Goal: Navigation & Orientation: Find specific page/section

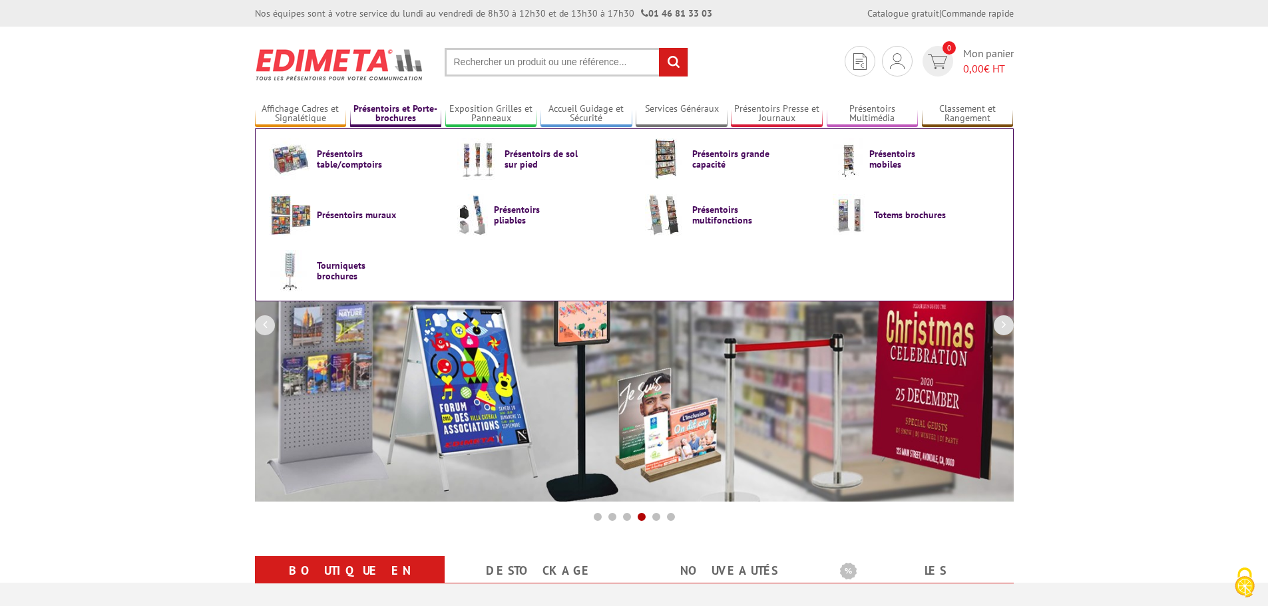
click at [421, 120] on link "Présentoirs et Porte-brochures" at bounding box center [396, 114] width 92 height 22
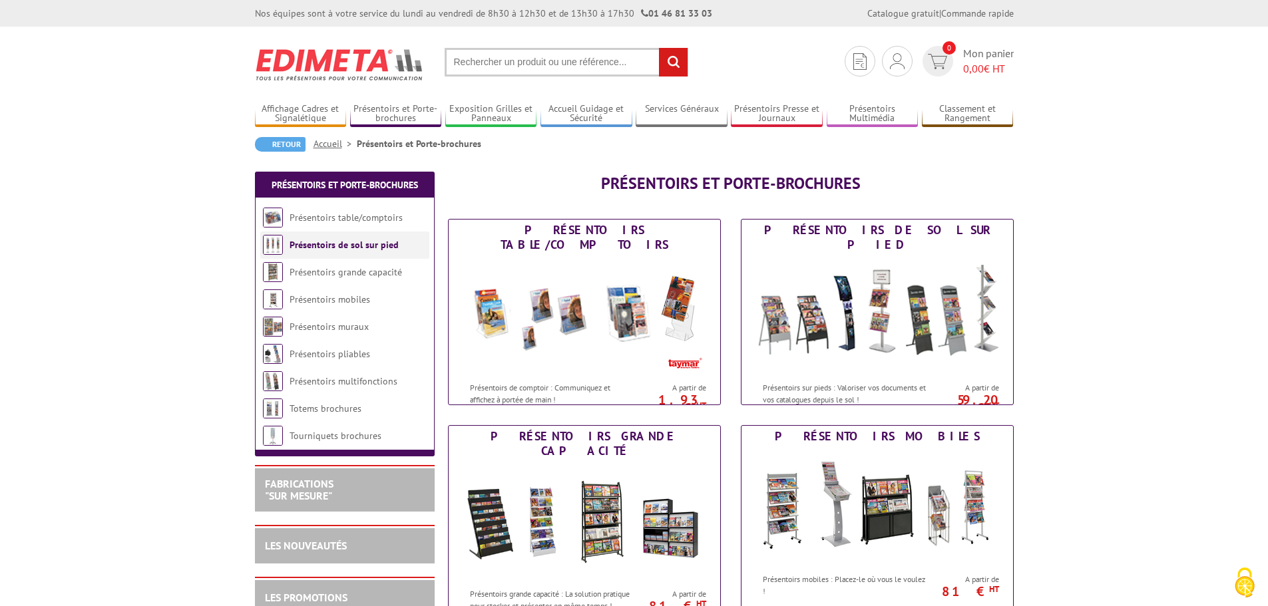
click at [331, 246] on link "Présentoirs de sol sur pied" at bounding box center [343, 245] width 109 height 12
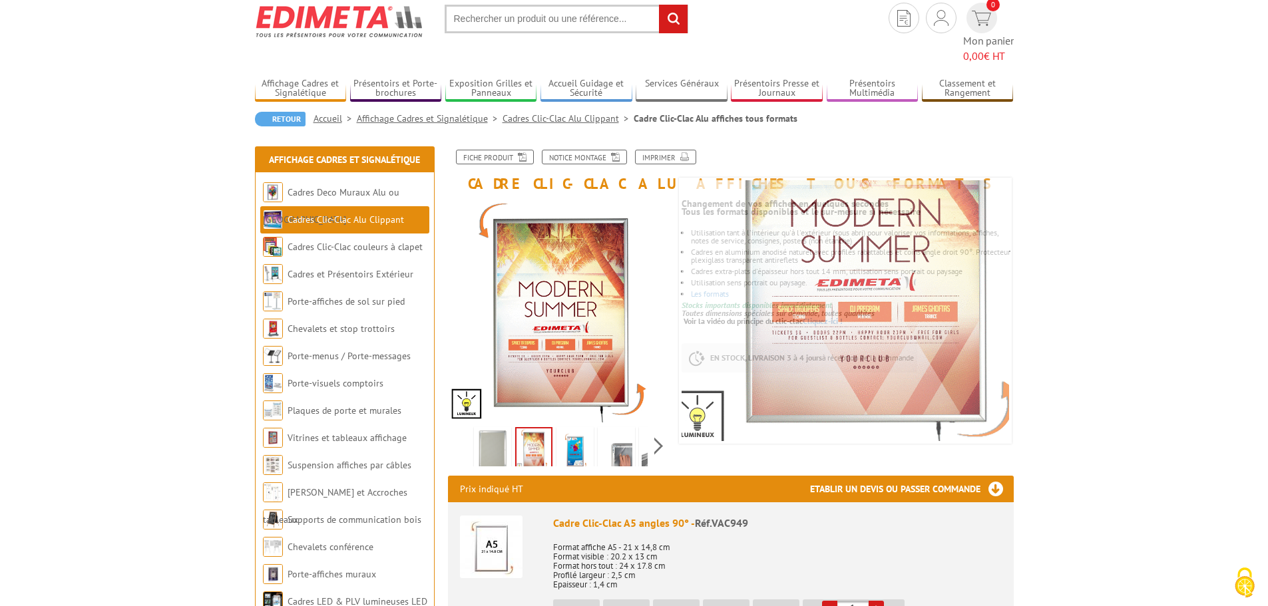
scroll to position [67, 0]
